Goal: Task Accomplishment & Management: Use online tool/utility

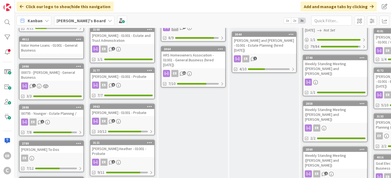
scroll to position [163, 0]
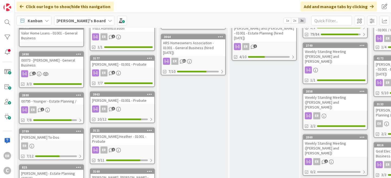
click at [145, 69] on div "ER 6" at bounding box center [122, 72] width 64 height 7
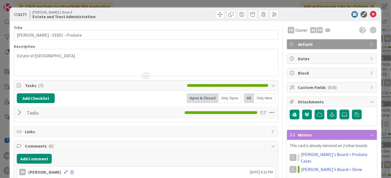
click at [19, 112] on div at bounding box center [20, 113] width 7 height 10
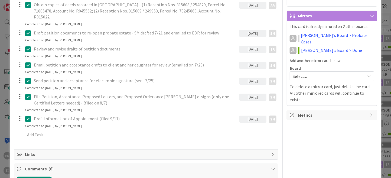
scroll to position [135, 0]
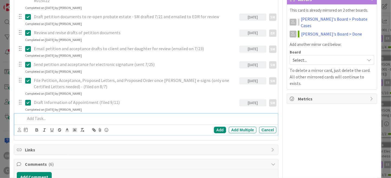
click at [76, 115] on p at bounding box center [149, 118] width 249 height 6
drag, startPoint x: 129, startPoint y: 111, endPoint x: 143, endPoint y: 110, distance: 13.3
click at [143, 115] on p "Draft deeds to have properties transferred out of estate to [GEOGRAPHIC_DATA] a…" at bounding box center [149, 118] width 249 height 6
click at [61, 115] on p "Draft deeds to have properties transferred out of estate to client and then fro…" at bounding box center [149, 118] width 249 height 6
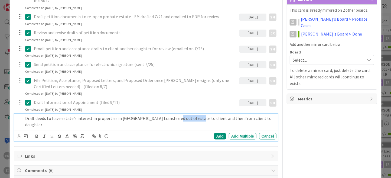
drag, startPoint x: 168, startPoint y: 111, endPoint x: 189, endPoint y: 112, distance: 21.1
click at [189, 115] on p "Draft deeds to have estate's interest in properties in [GEOGRAPHIC_DATA] transf…" at bounding box center [149, 121] width 249 height 12
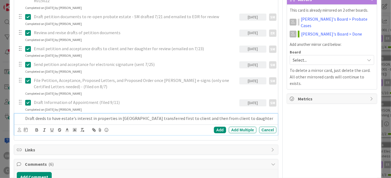
click at [252, 115] on p "Draft deeds to have estate's interest in properties in [GEOGRAPHIC_DATA] transf…" at bounding box center [149, 118] width 249 height 6
click at [20, 128] on icon at bounding box center [20, 130] width 4 height 4
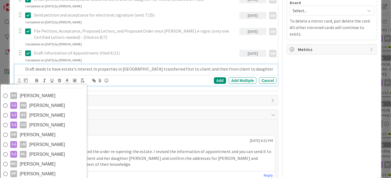
scroll to position [190, 0]
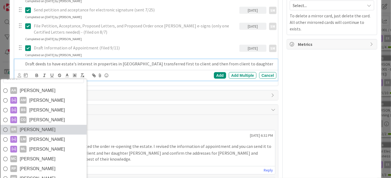
click at [44, 125] on span "[PERSON_NAME]" at bounding box center [38, 129] width 36 height 8
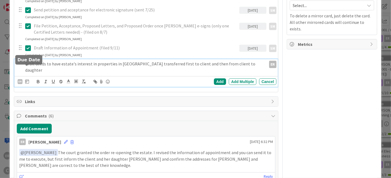
click at [28, 79] on icon at bounding box center [27, 81] width 4 height 4
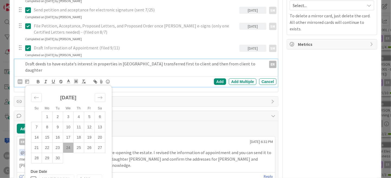
click at [66, 142] on td "24" at bounding box center [68, 147] width 11 height 10
type input "[DATE]"
click at [214, 78] on div "Add" at bounding box center [220, 81] width 12 height 7
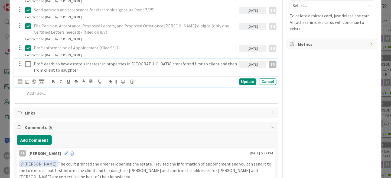
click at [28, 61] on icon at bounding box center [28, 64] width 6 height 7
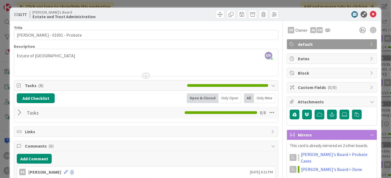
scroll to position [0, 0]
click at [370, 17] on icon at bounding box center [373, 14] width 7 height 7
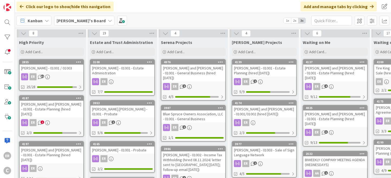
click at [53, 71] on link "2855 [PERSON_NAME] - 01001 / 01003 ER 31 25/28" at bounding box center [51, 75] width 65 height 32
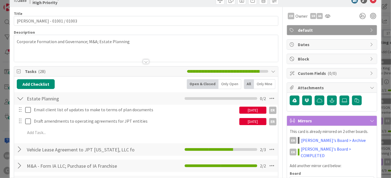
scroll to position [27, 0]
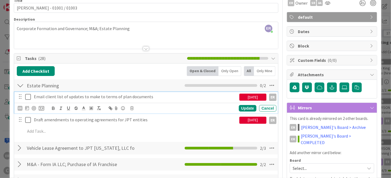
click at [29, 96] on icon at bounding box center [28, 96] width 6 height 7
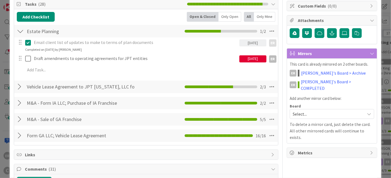
scroll to position [0, 0]
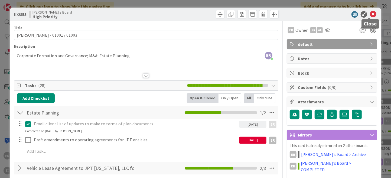
click at [370, 16] on icon at bounding box center [373, 14] width 7 height 7
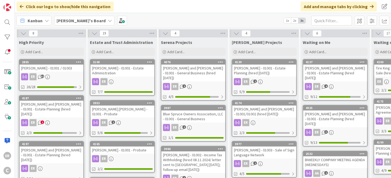
click at [345, 83] on div "ER 4" at bounding box center [335, 86] width 64 height 7
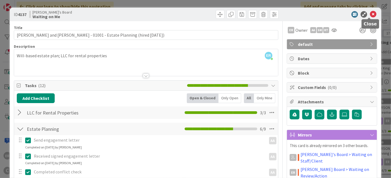
click at [370, 17] on icon at bounding box center [373, 14] width 7 height 7
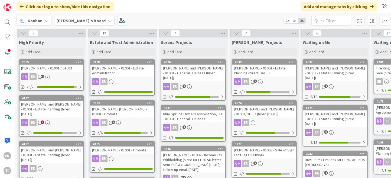
click at [281, 116] on div "[PERSON_NAME] and [PERSON_NAME] - 01001/01002 (hired [DATE])" at bounding box center [264, 111] width 64 height 12
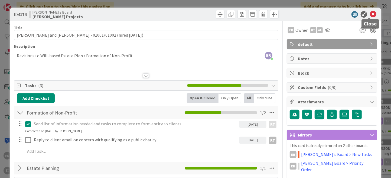
click at [371, 13] on icon at bounding box center [373, 14] width 7 height 7
